Goal: Information Seeking & Learning: Learn about a topic

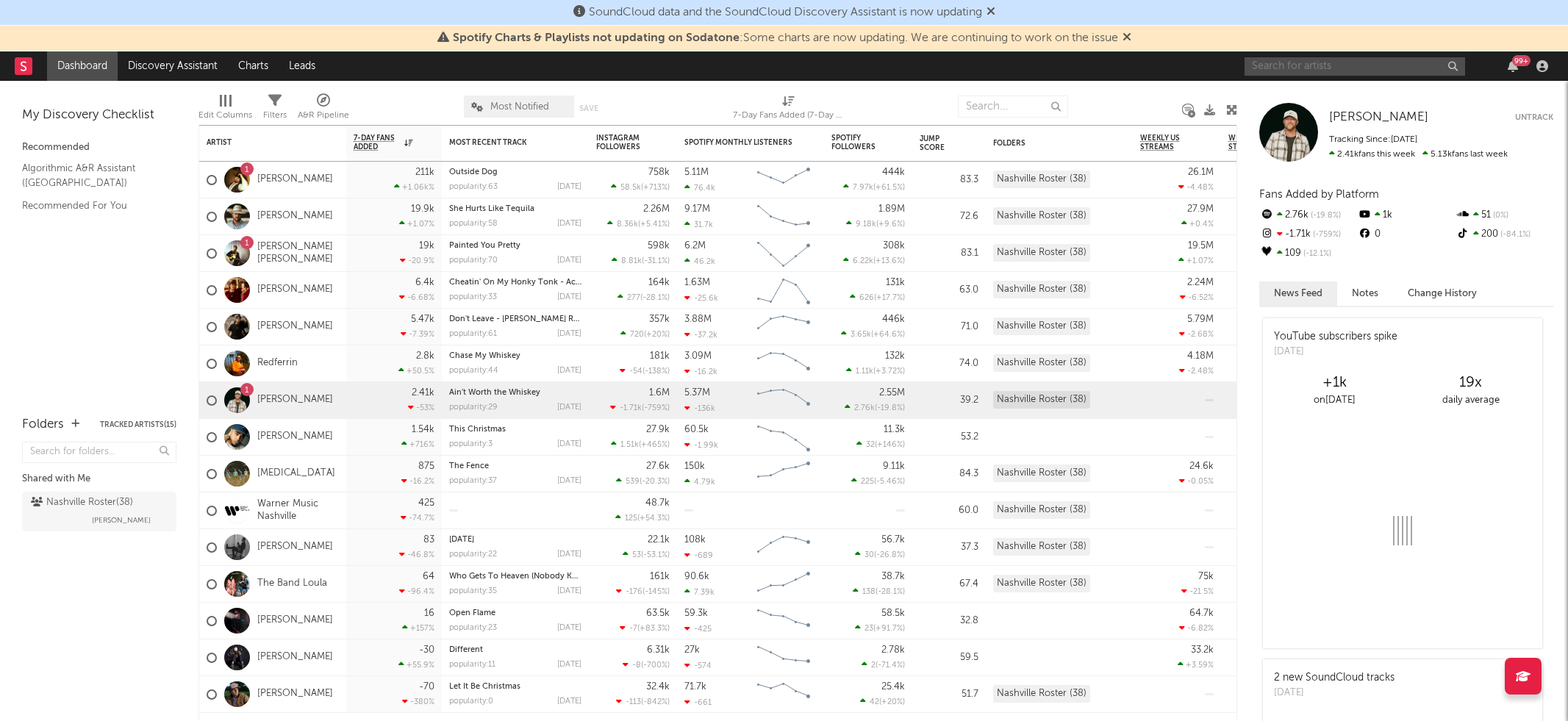
click at [1312, 72] on input "text" at bounding box center [1354, 67] width 221 height 19
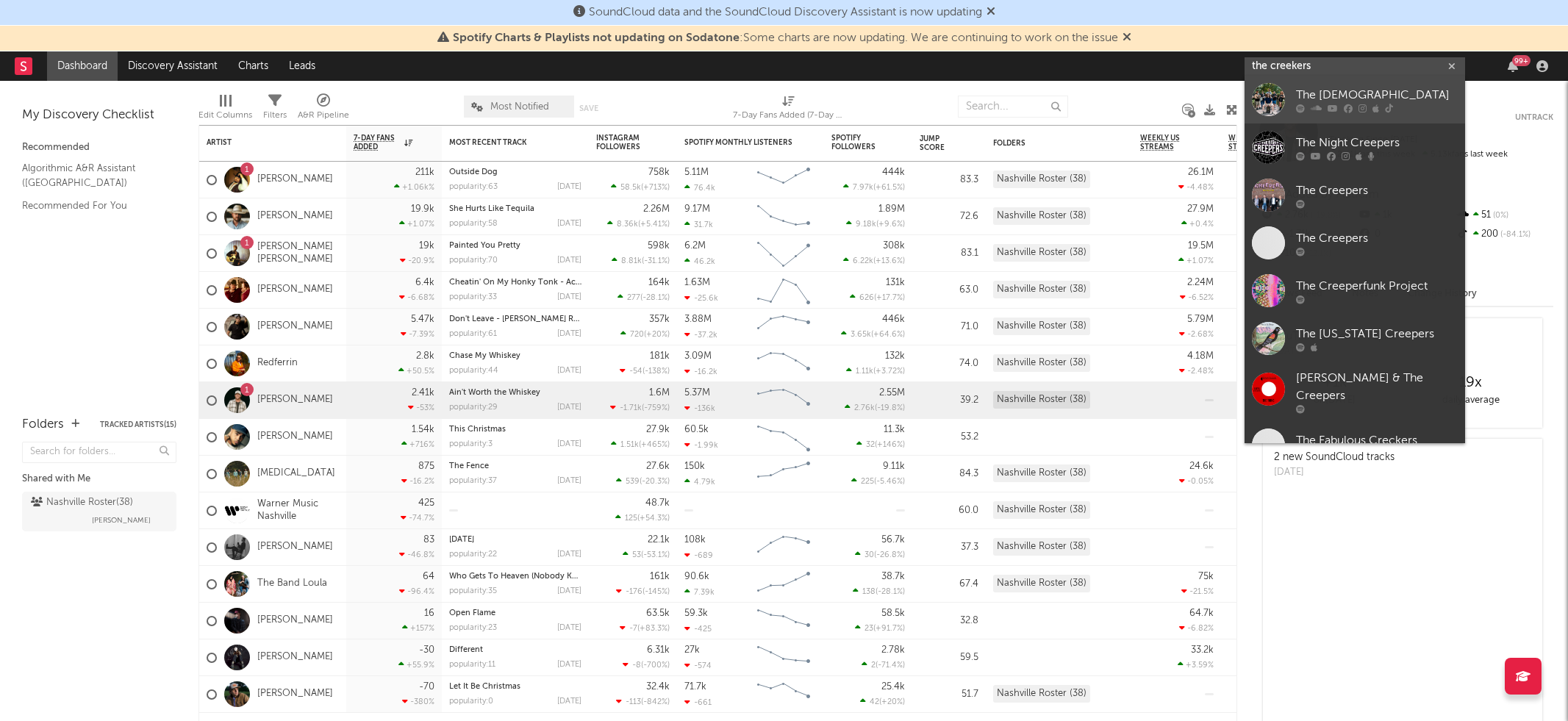
type input "the creekers"
click at [1382, 96] on div "The [DEMOGRAPHIC_DATA]" at bounding box center [1377, 95] width 162 height 18
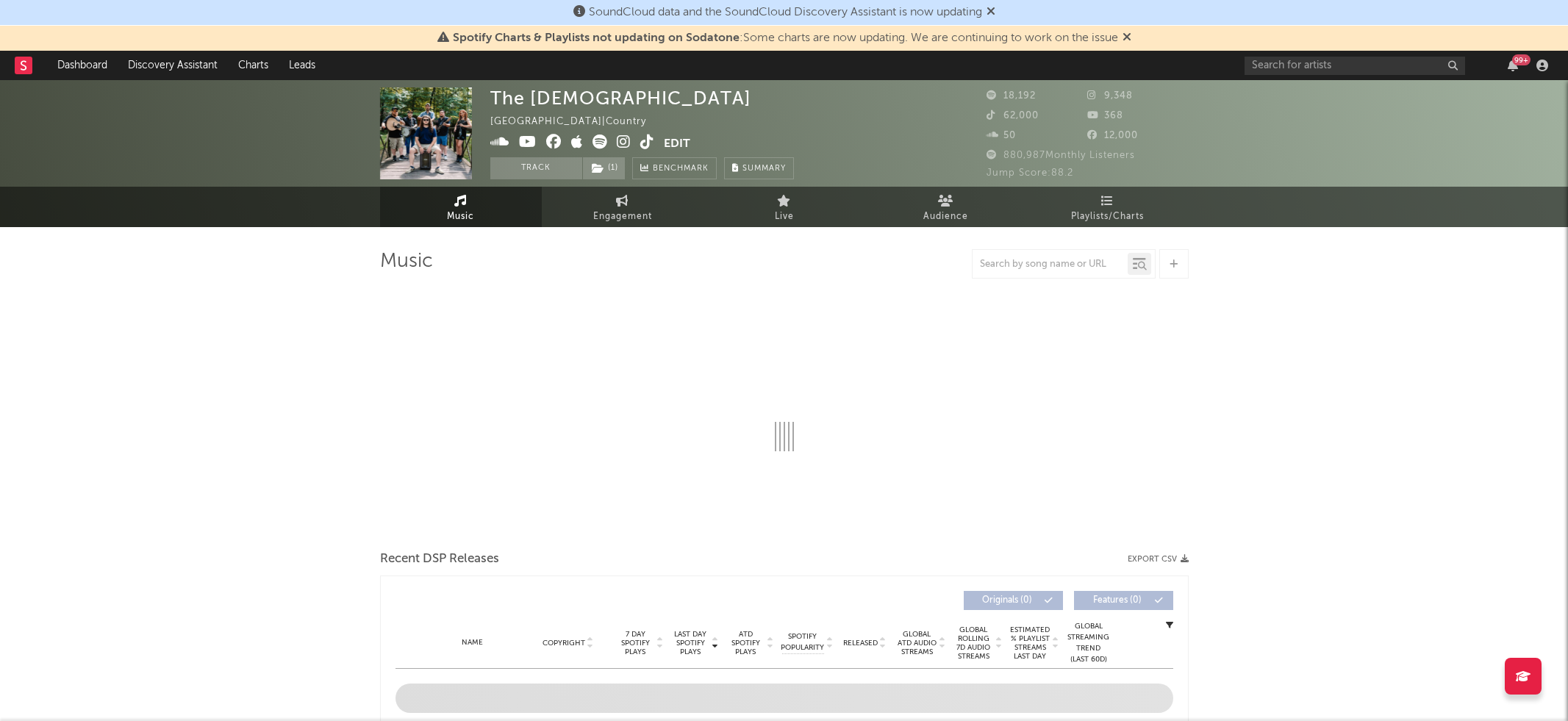
select select "6m"
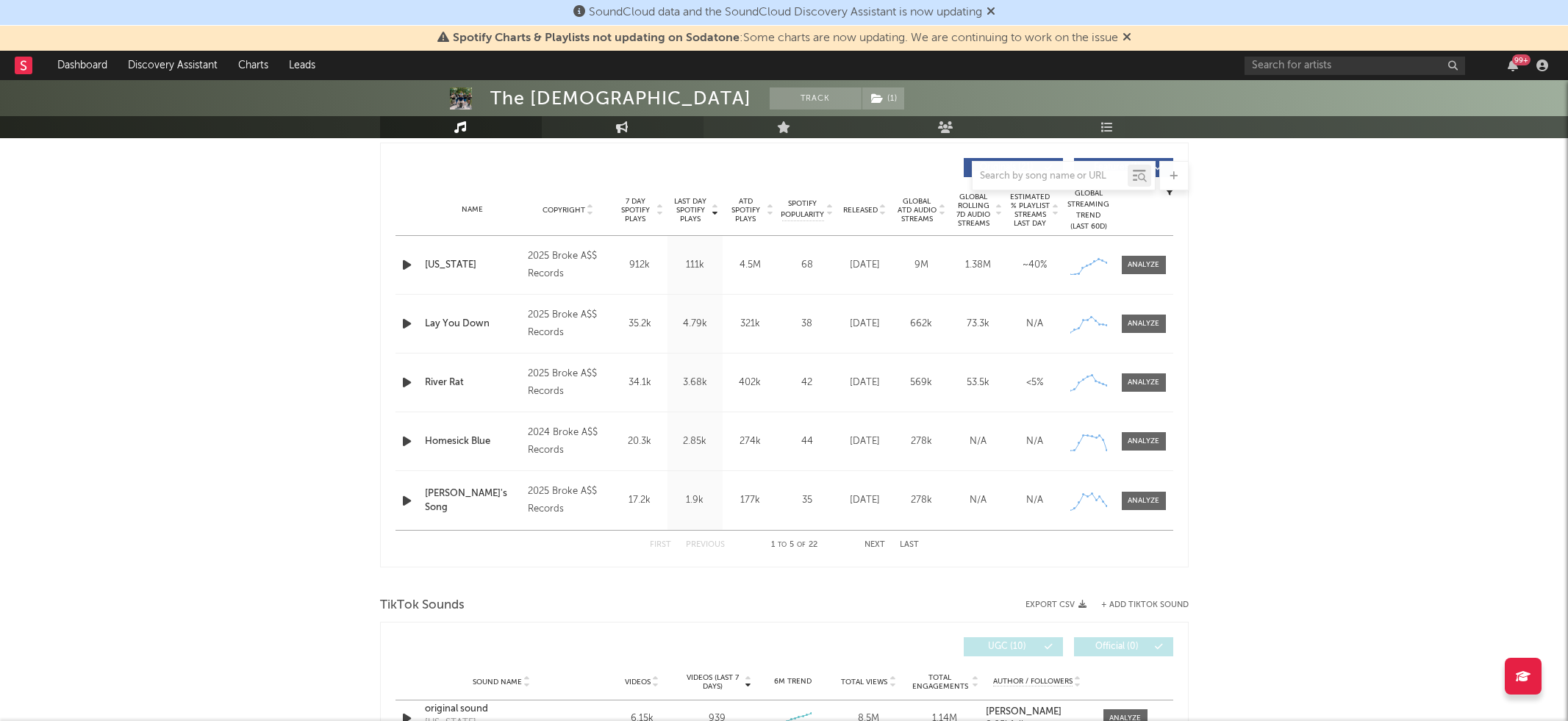
scroll to position [958, 0]
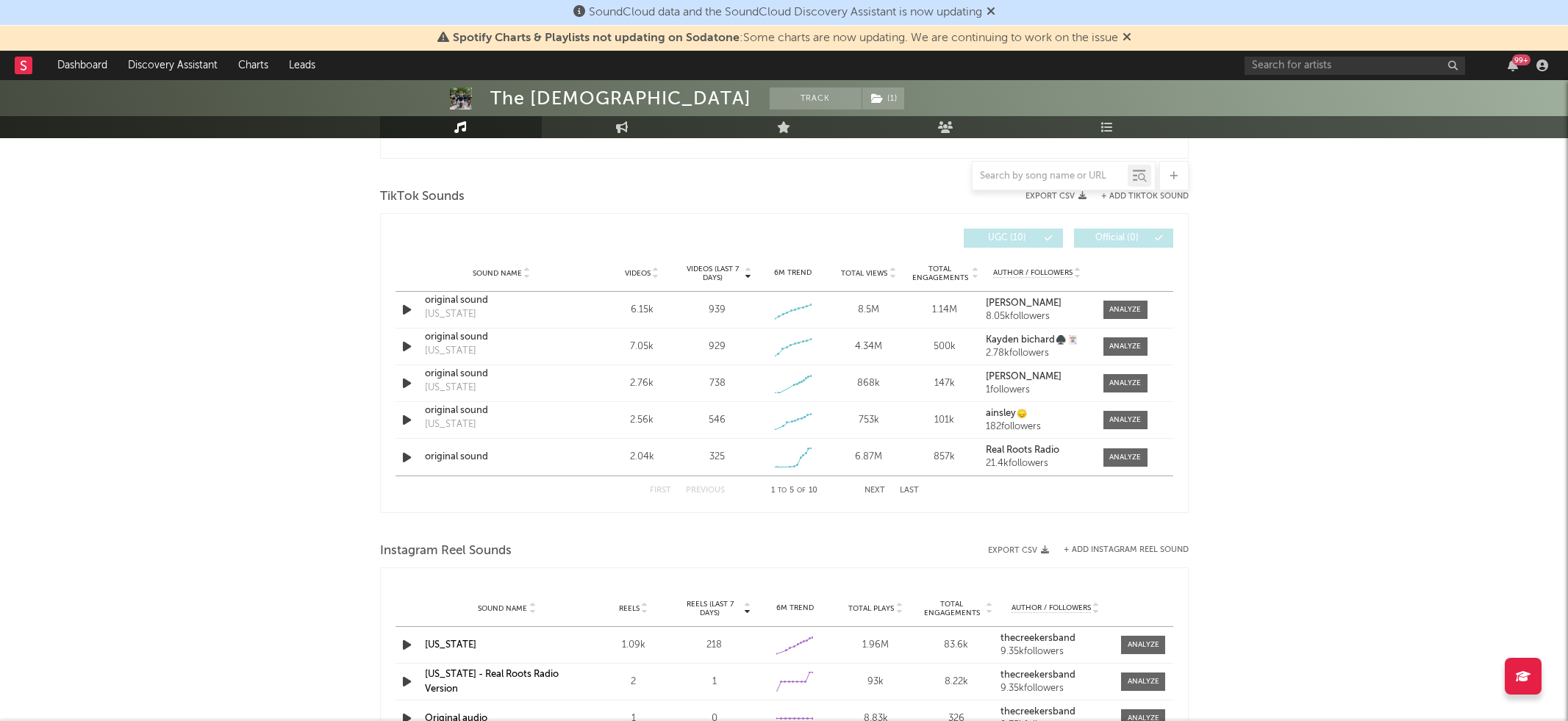
click at [654, 274] on icon at bounding box center [655, 277] width 7 height 6
click at [442, 303] on div "[US_STATE]" at bounding box center [501, 300] width 154 height 15
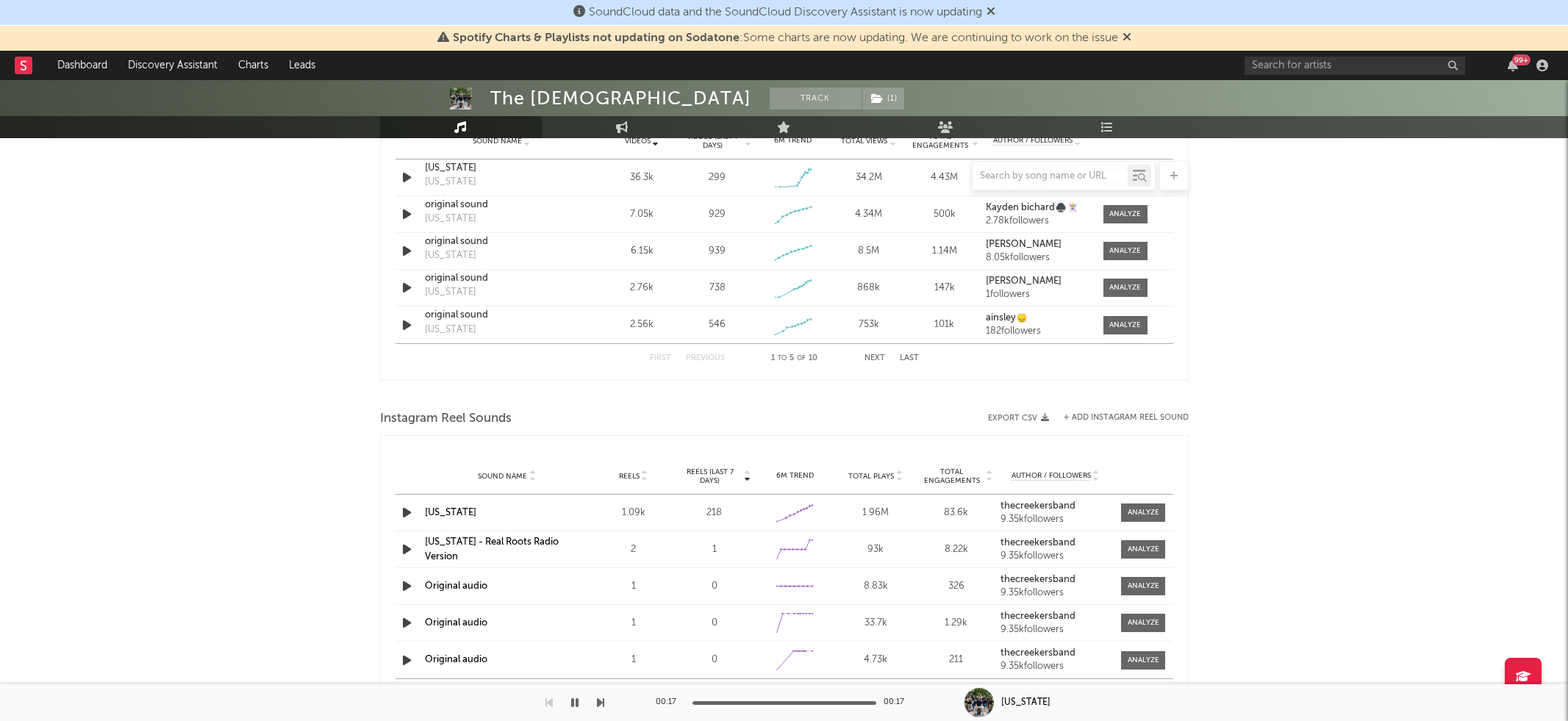
scroll to position [1053, 0]
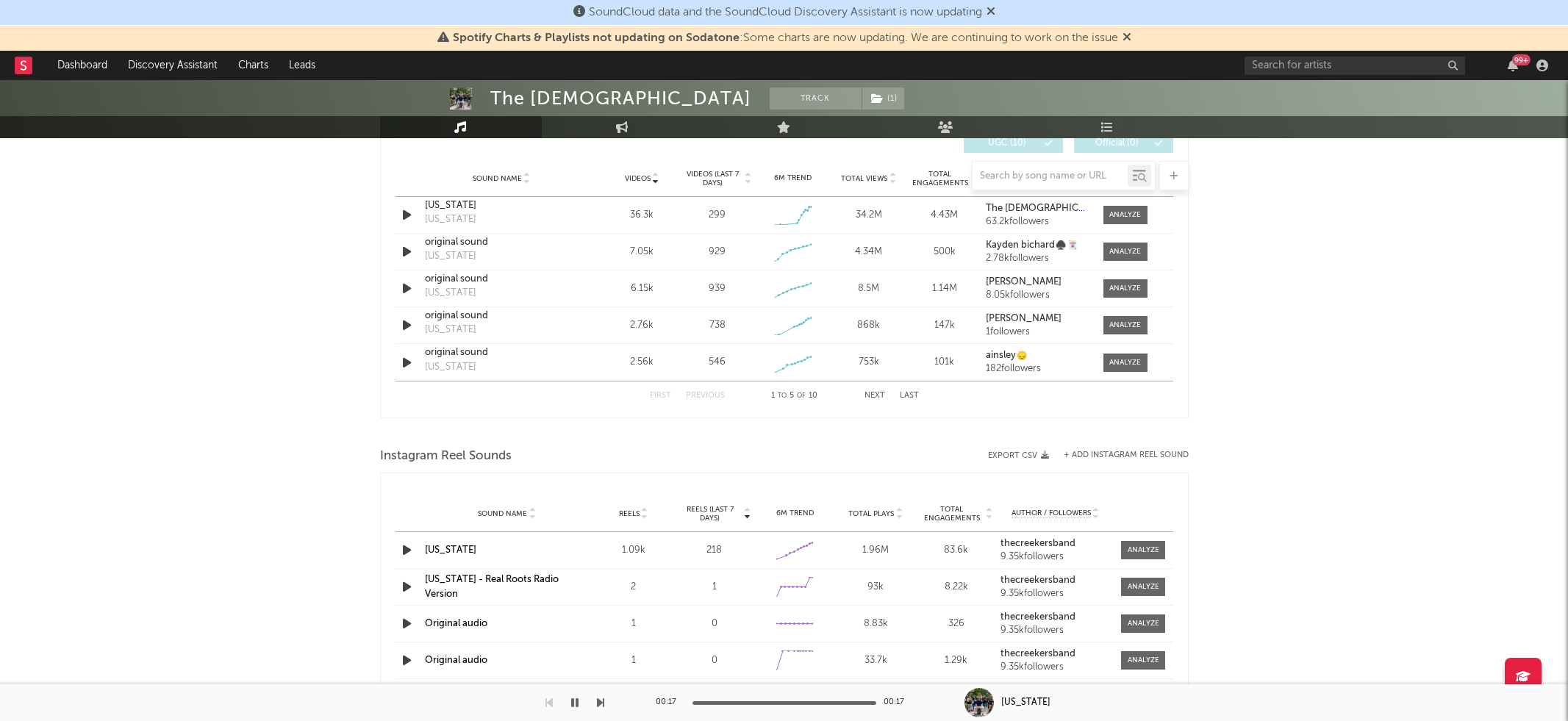
click at [871, 395] on button "Next" at bounding box center [874, 396] width 20 height 8
click at [871, 394] on button "Next" at bounding box center [874, 396] width 20 height 8
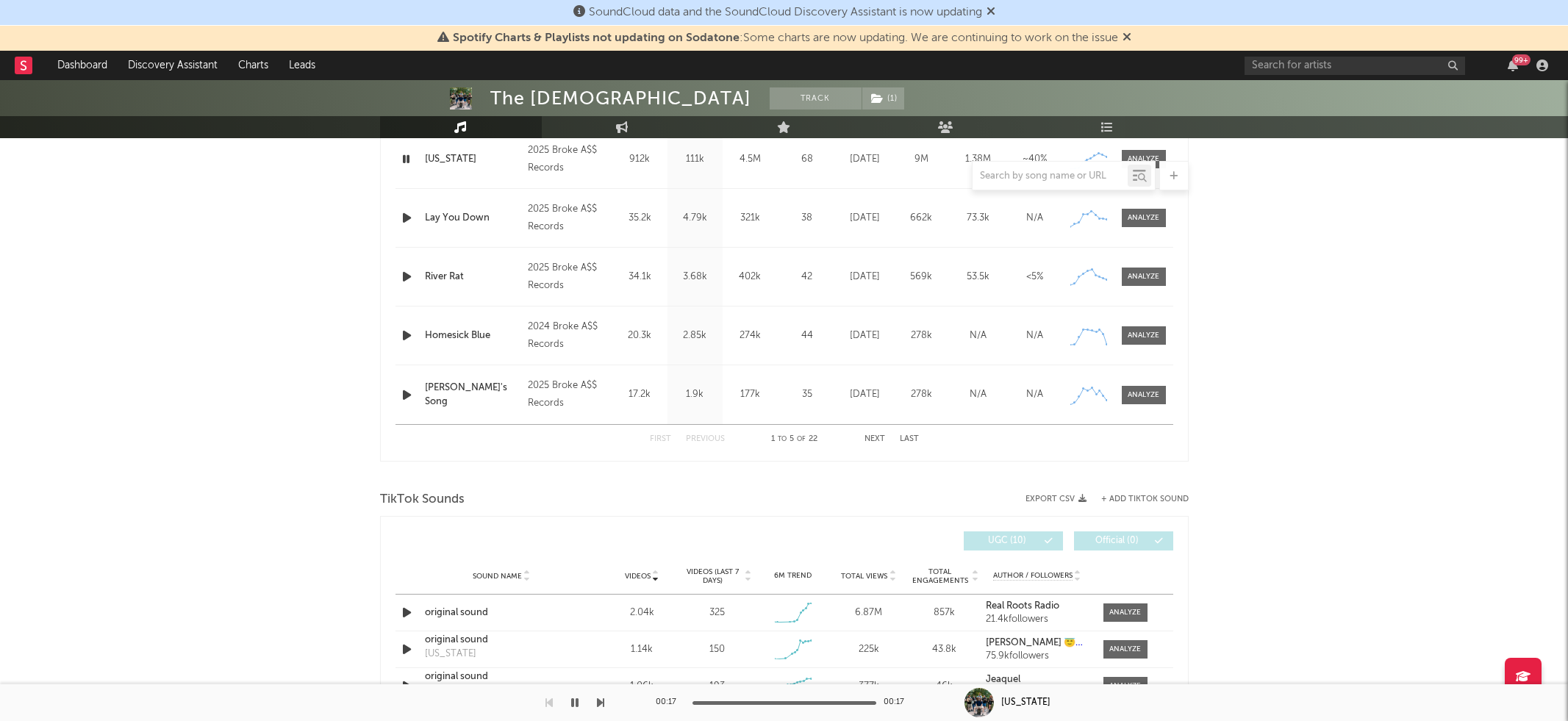
scroll to position [0, 0]
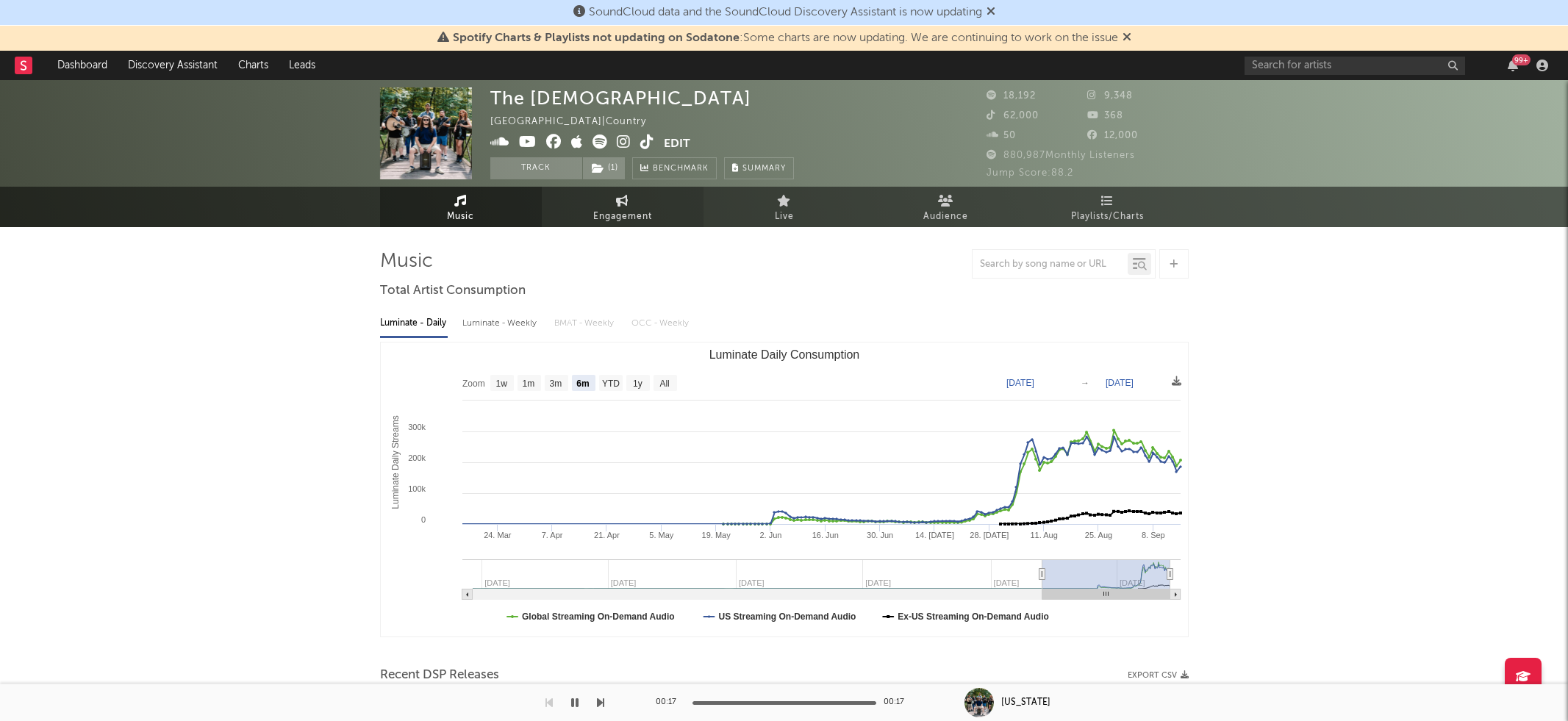
click at [632, 200] on link "Engagement" at bounding box center [623, 207] width 162 height 41
select select "1w"
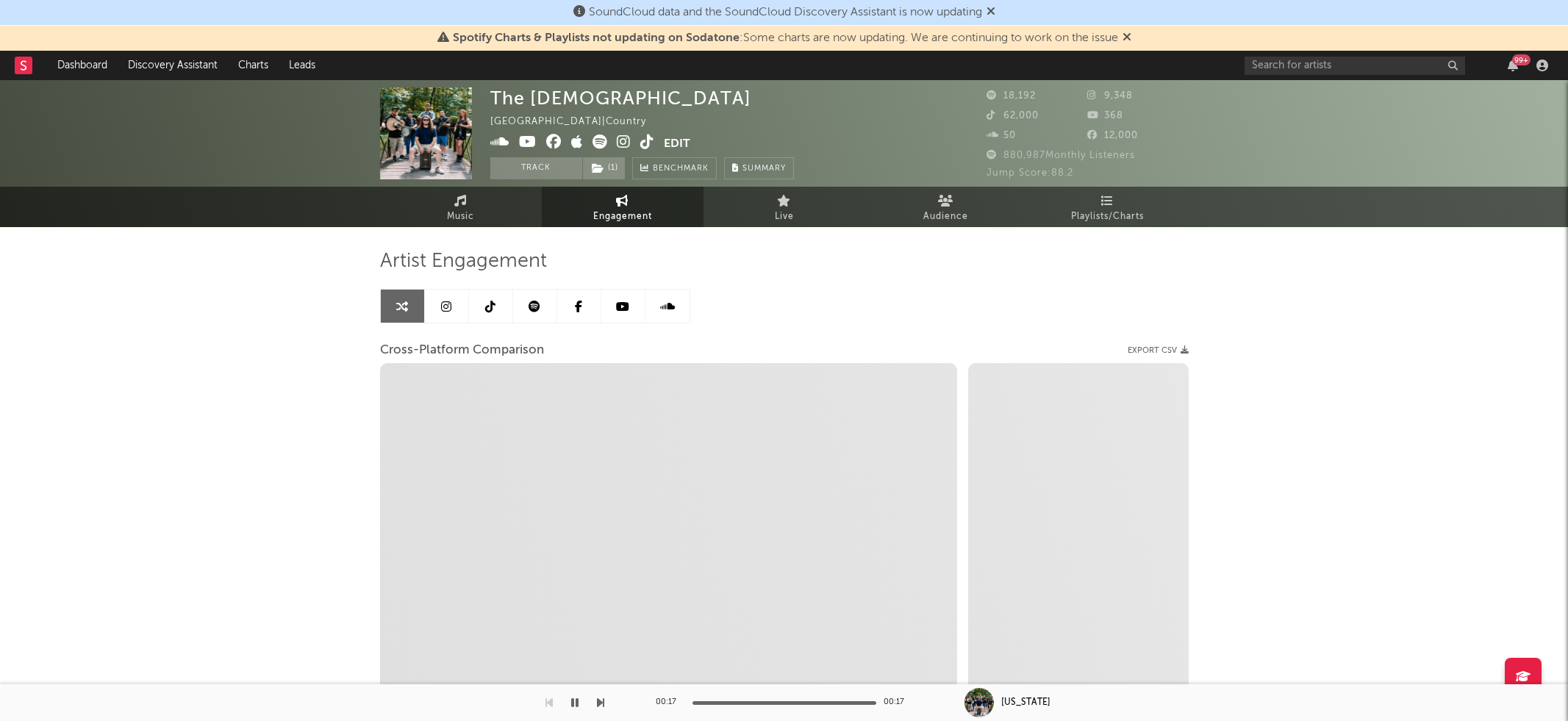
select select "1m"
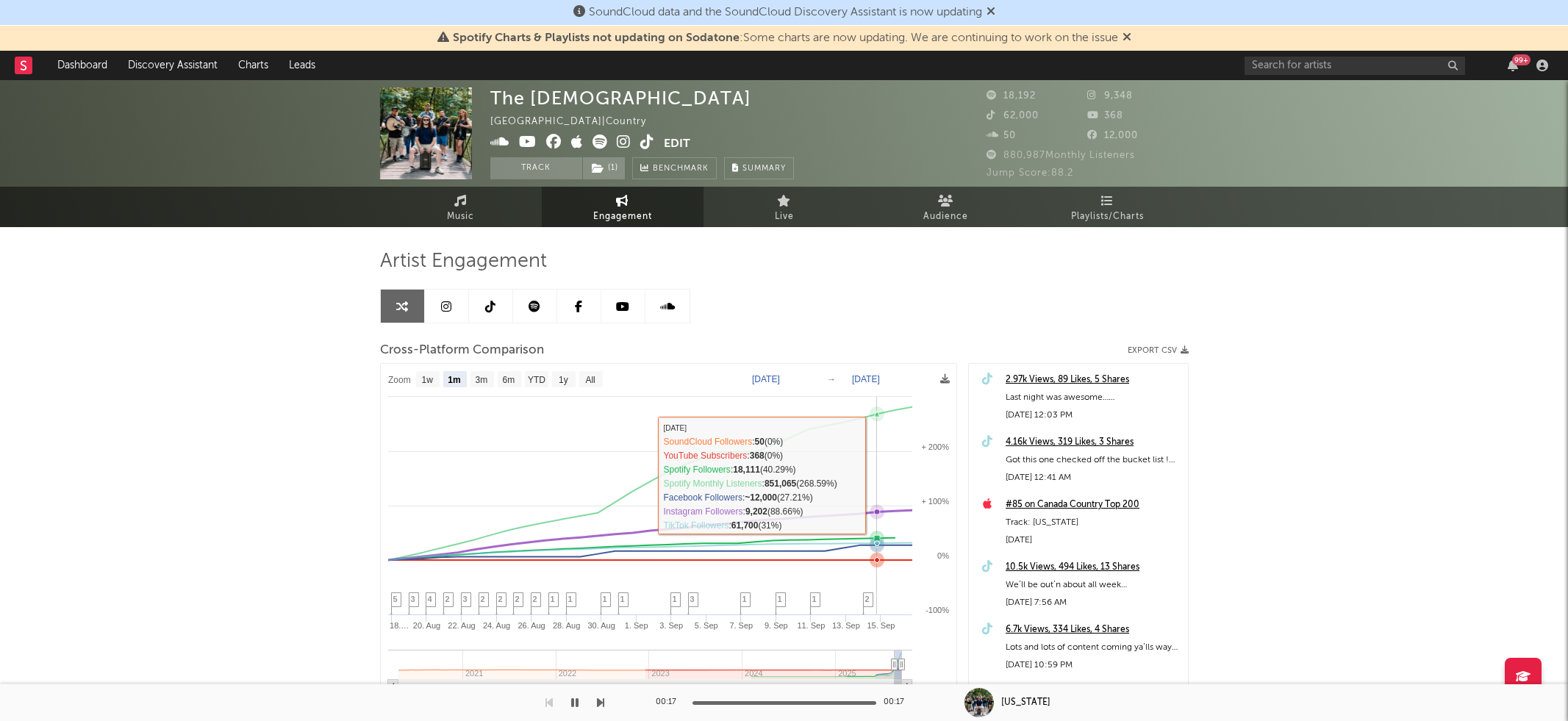
scroll to position [130, 0]
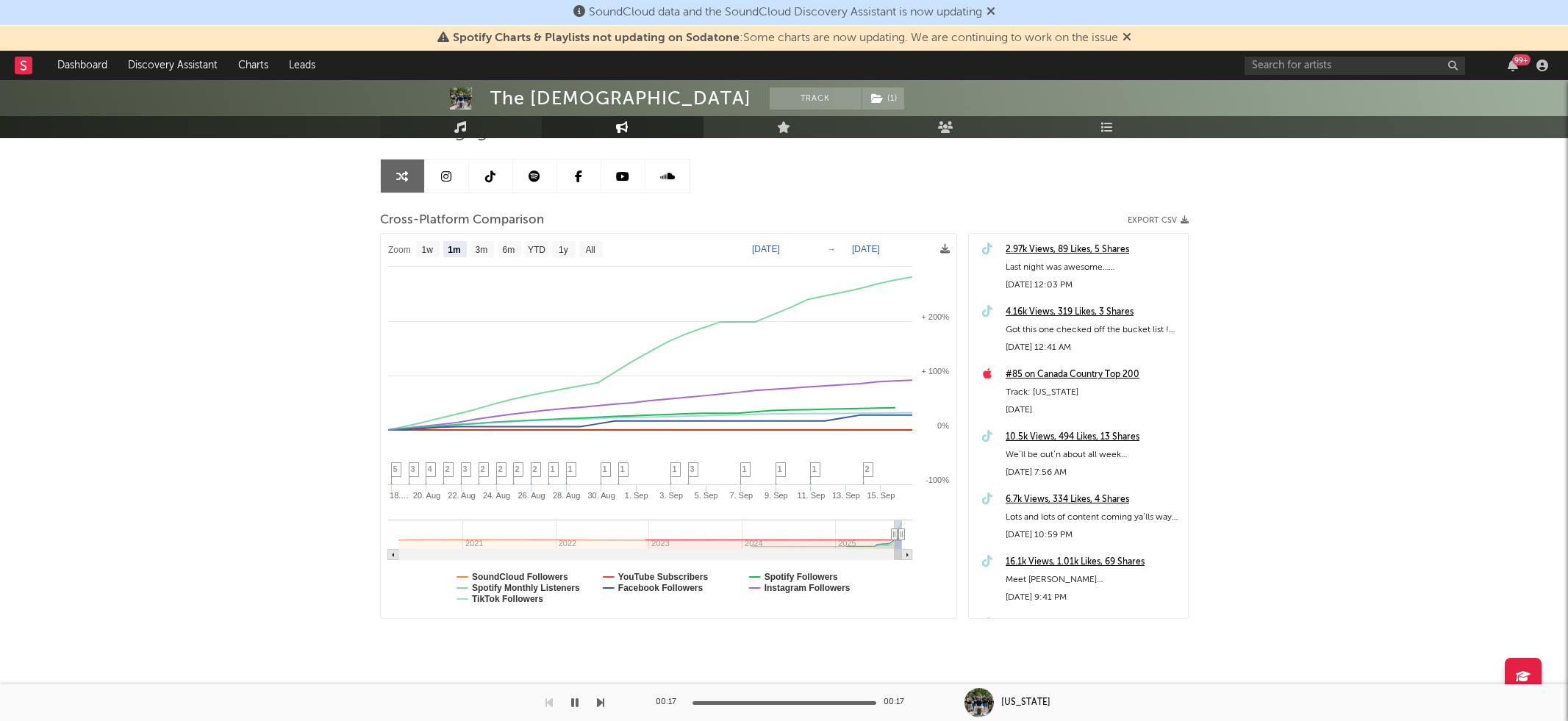
click at [478, 120] on link "Music" at bounding box center [461, 127] width 162 height 22
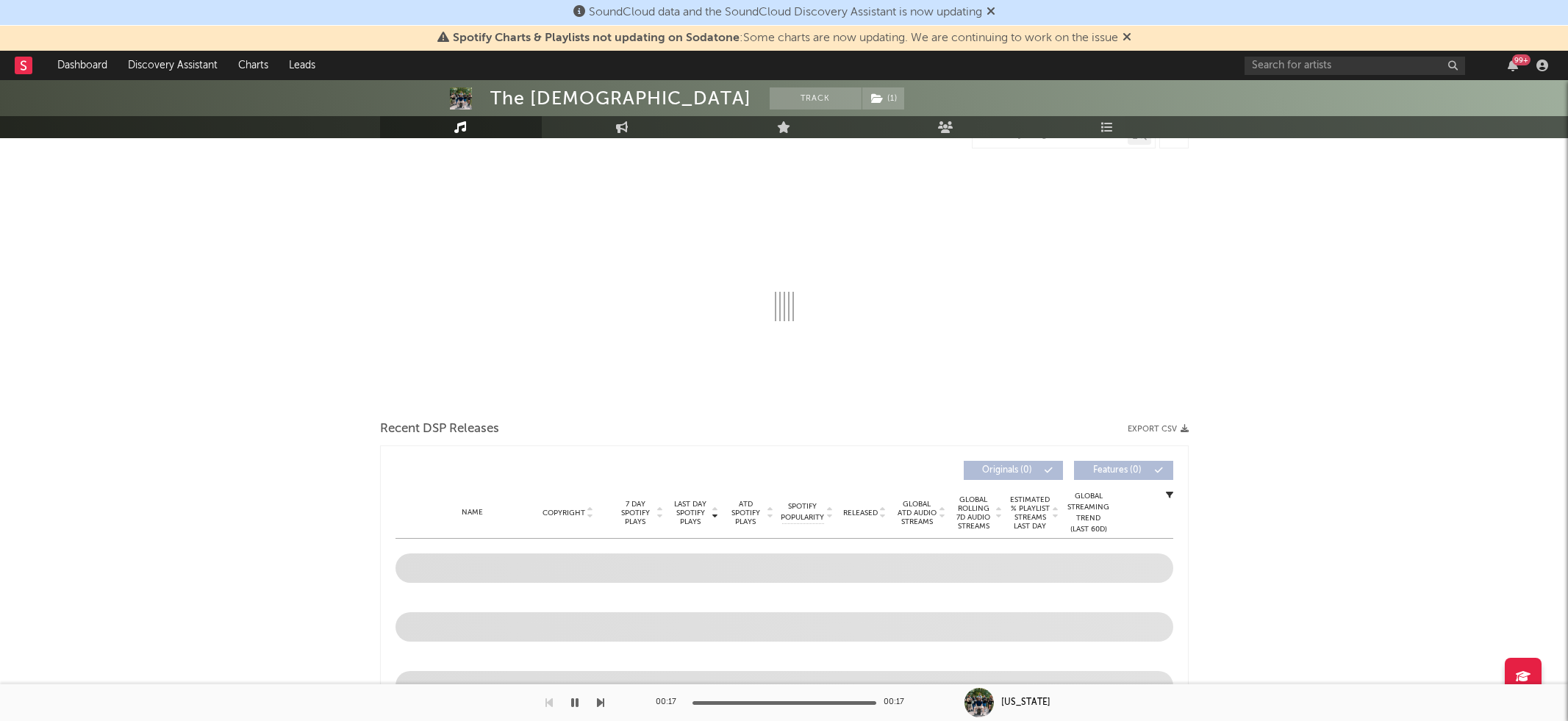
select select "6m"
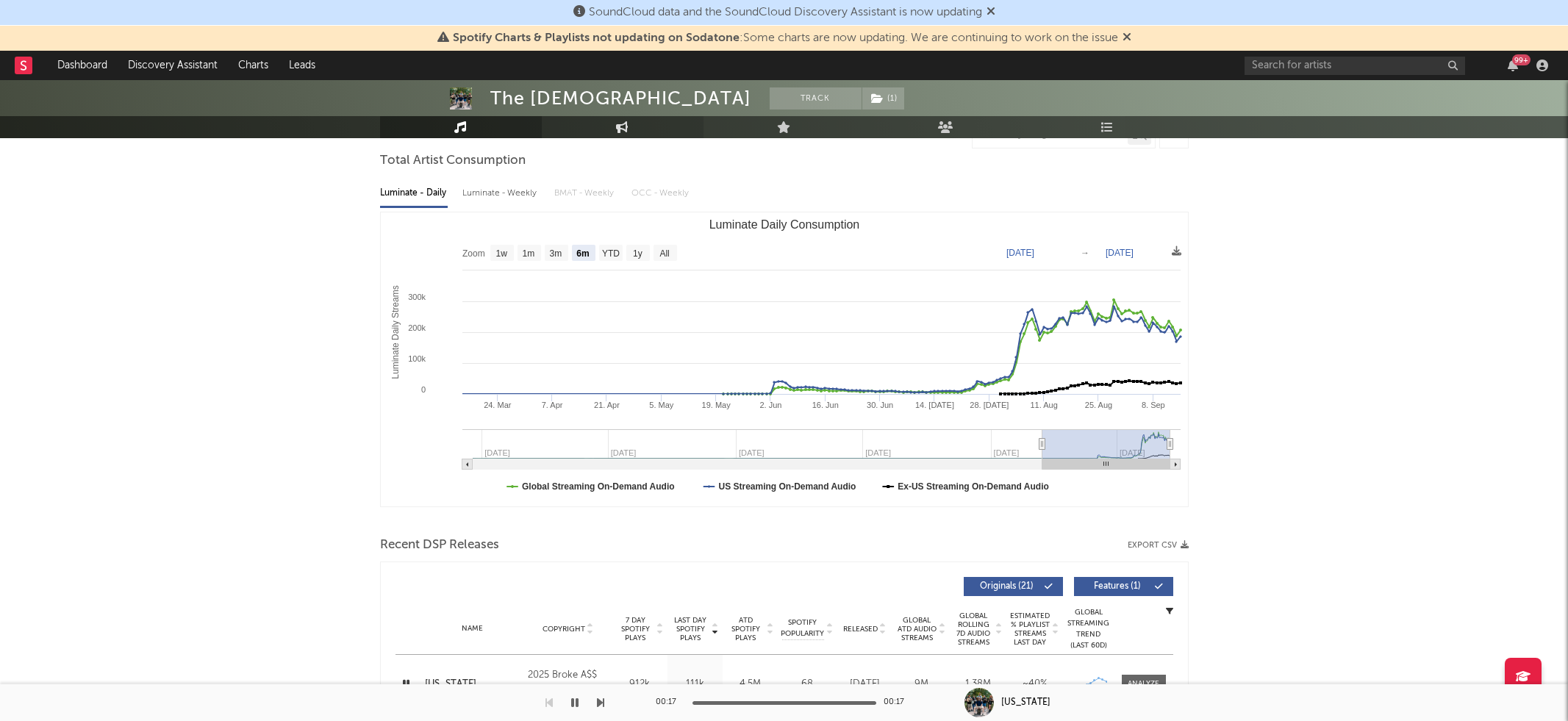
click at [658, 130] on link "Engagement" at bounding box center [623, 127] width 162 height 22
select select "1w"
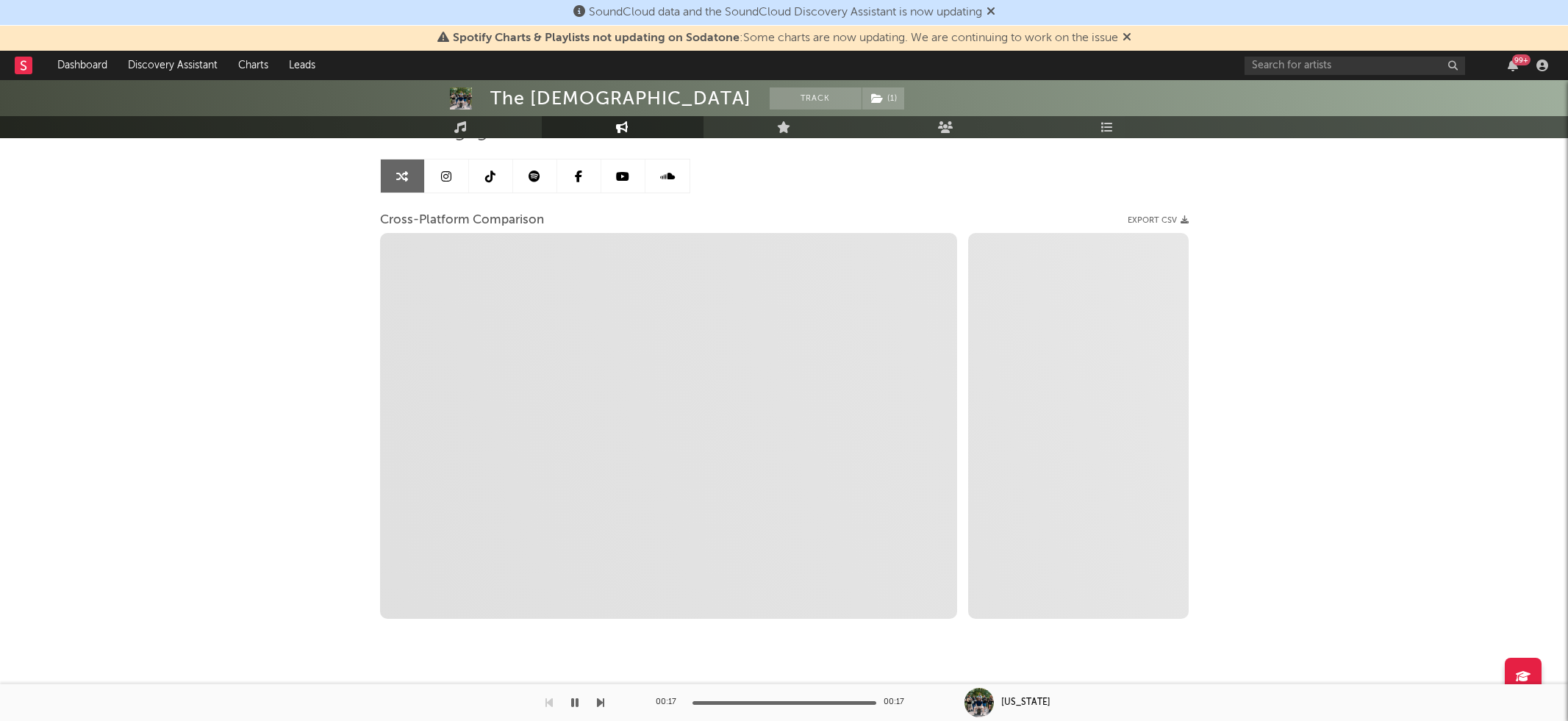
select select "1m"
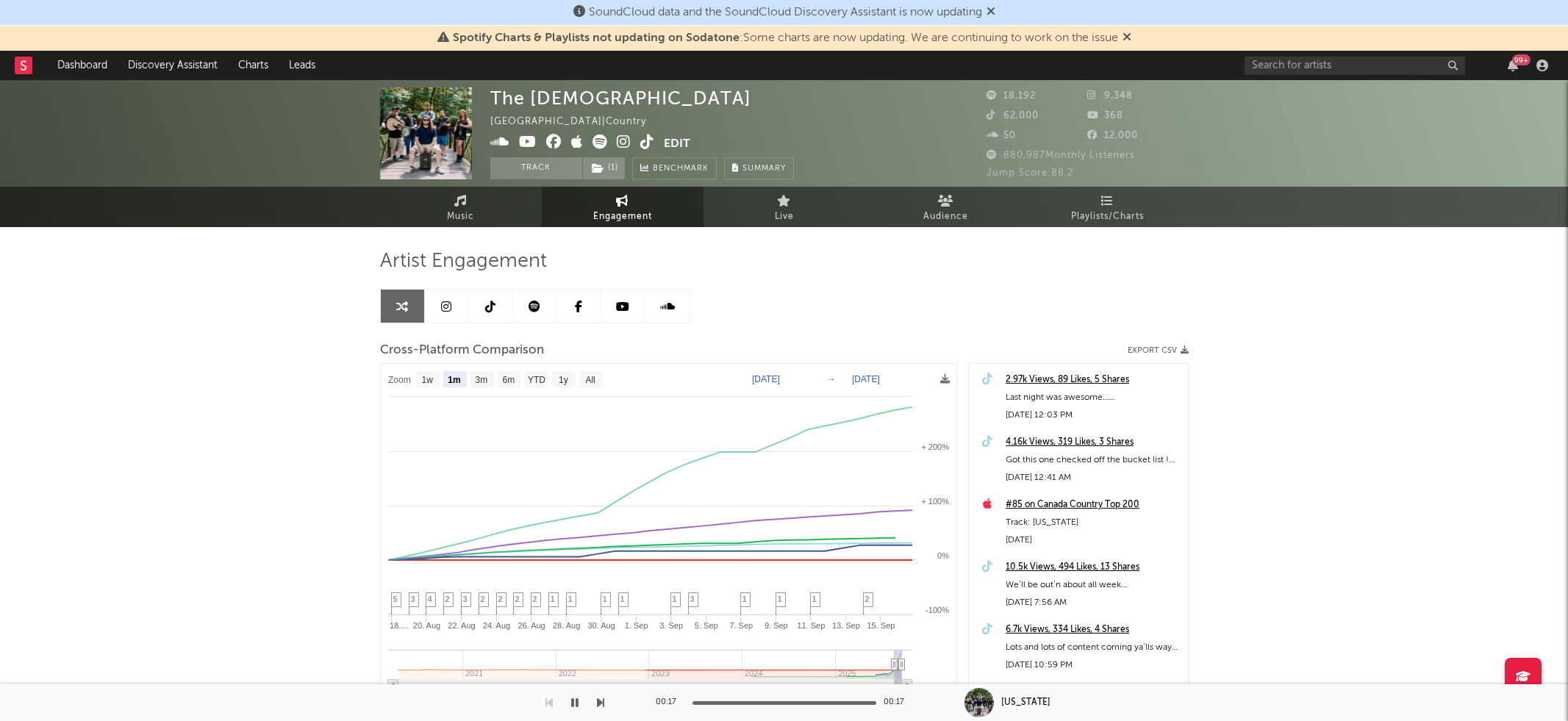
click at [491, 186] on div "The Creekers [GEOGRAPHIC_DATA] | Country Edit Track ( 1 ) Benchmark Summary 18,…" at bounding box center [784, 133] width 1568 height 107
click at [484, 201] on link "Music" at bounding box center [461, 207] width 162 height 41
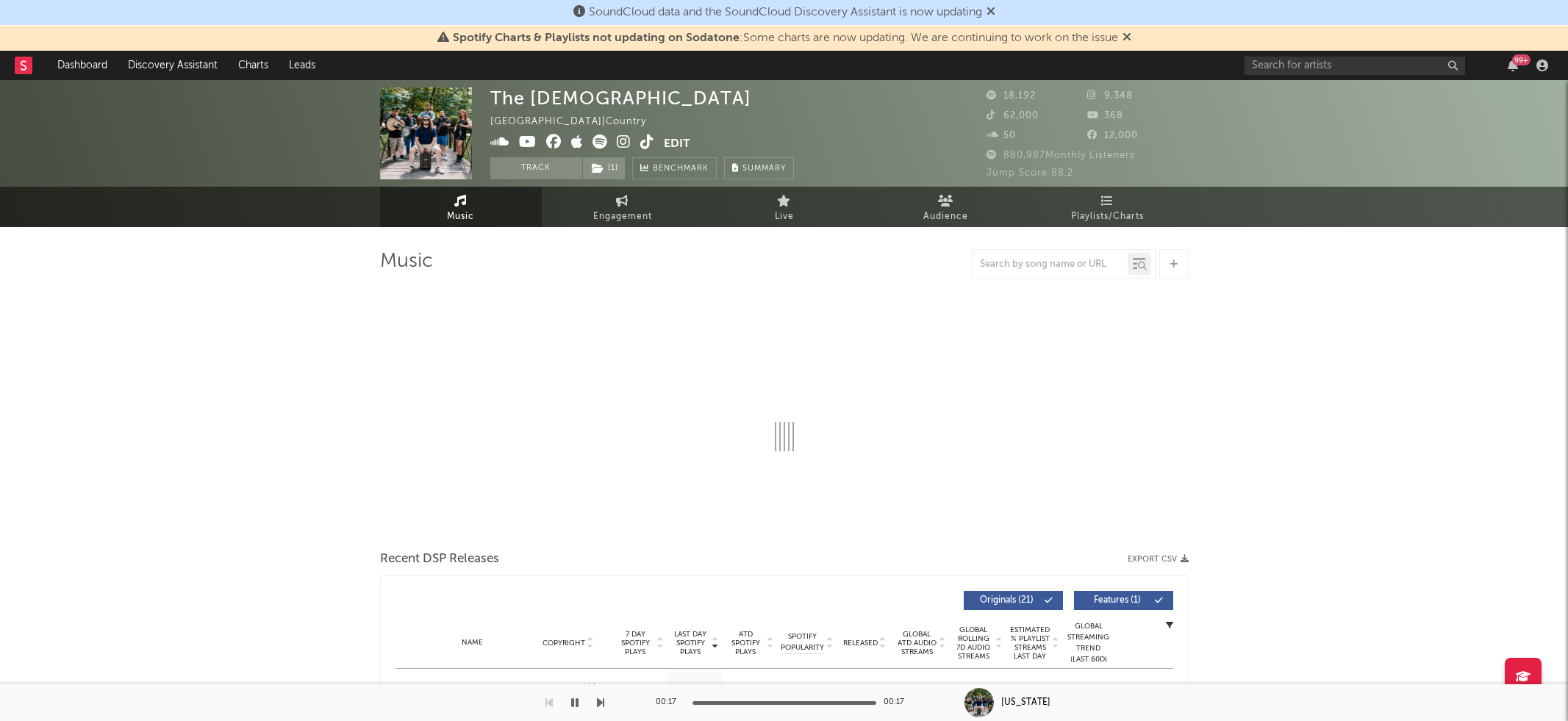
select select "6m"
